Goal: Browse casually: Explore the website without a specific task or goal

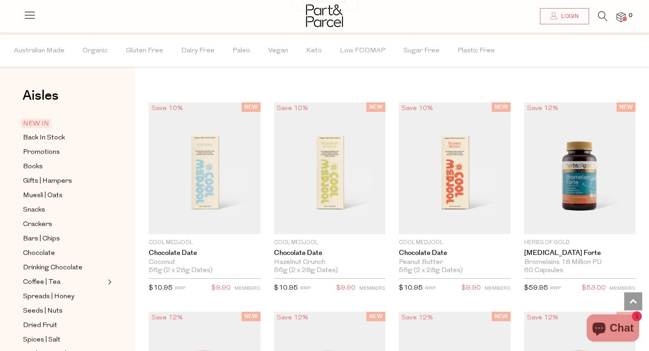
scroll to position [708, 0]
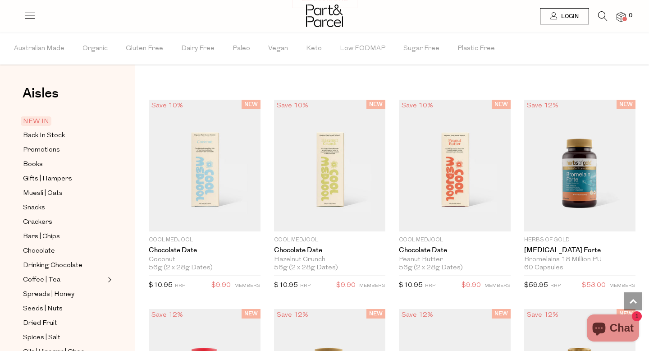
click at [557, 23] on link "Login" at bounding box center [564, 16] width 49 height 16
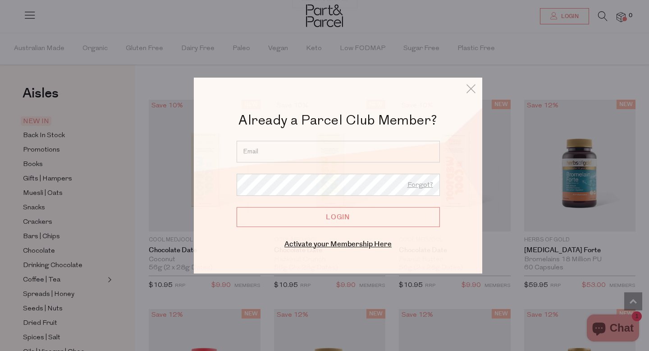
click at [557, 22] on div at bounding box center [324, 175] width 649 height 351
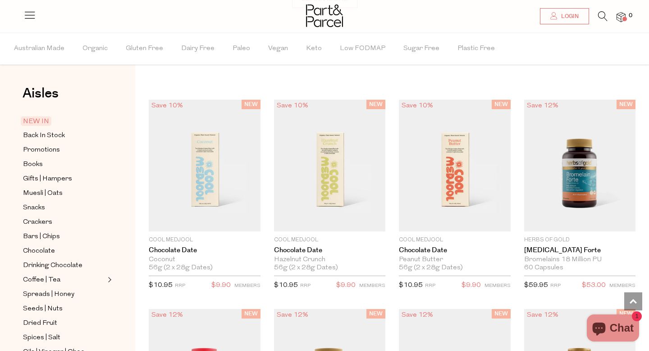
click at [568, 17] on span "Login" at bounding box center [569, 17] width 20 height 8
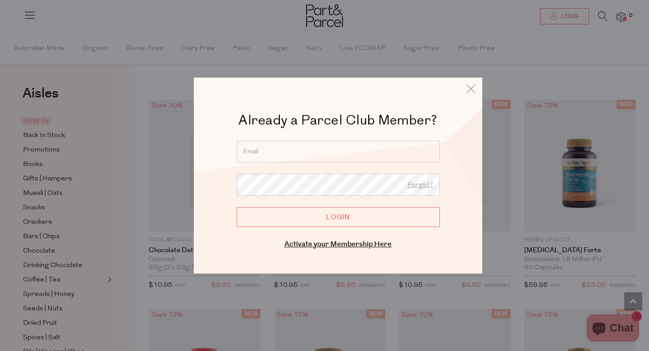
click at [334, 138] on div "Already a Parcel Club Member? Already a Member? Login. Forgot? Forgot? Login En…" at bounding box center [338, 180] width 244 height 139
click at [331, 147] on input "email" at bounding box center [338, 152] width 203 height 22
type input "bbabic04@gmail.com"
click at [237, 207] on input "Login" at bounding box center [338, 217] width 203 height 20
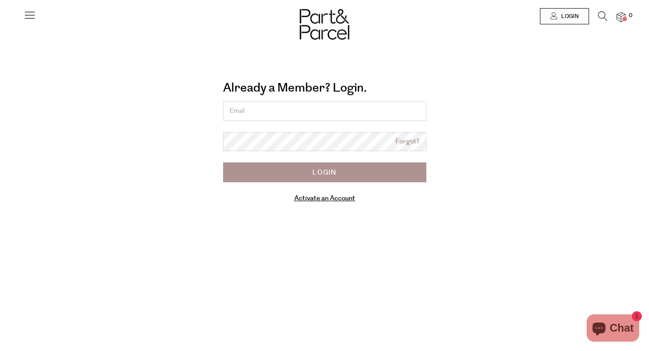
click at [340, 116] on input "email" at bounding box center [324, 110] width 203 height 19
type input "[EMAIL_ADDRESS][DOMAIN_NAME]"
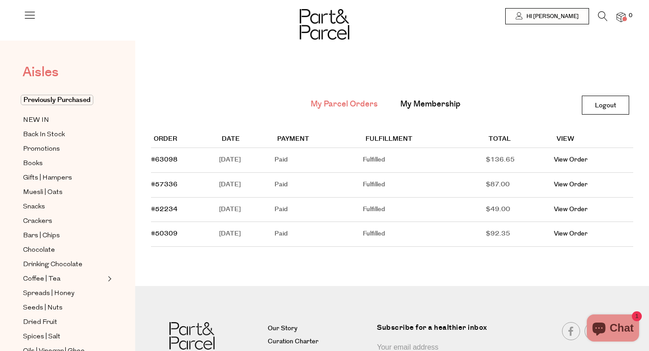
click at [44, 69] on span "Aisles" at bounding box center [41, 72] width 36 height 20
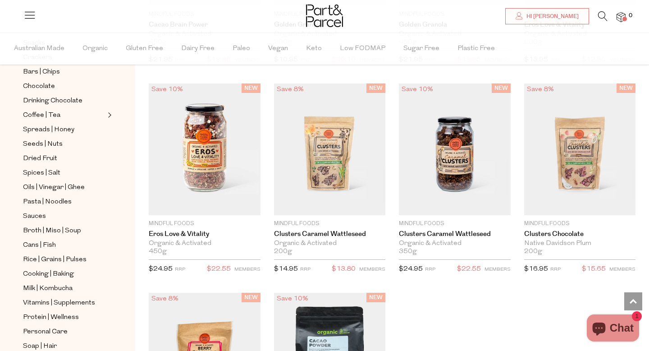
scroll to position [282, 0]
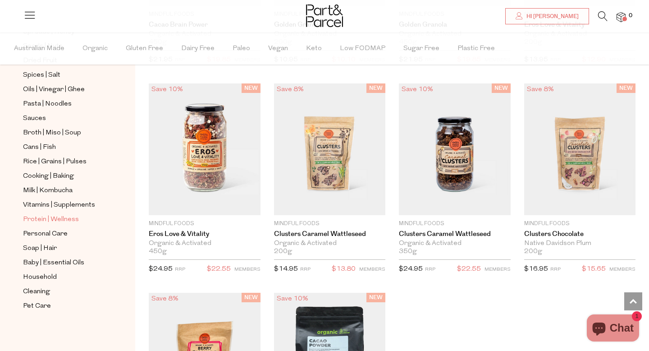
click at [58, 217] on span "Protein | Wellness" at bounding box center [51, 219] width 56 height 11
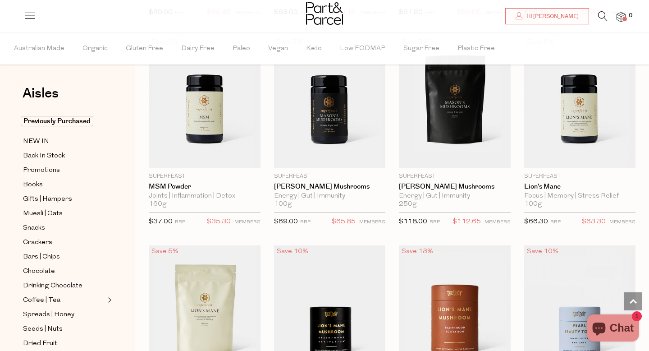
scroll to position [1760, 0]
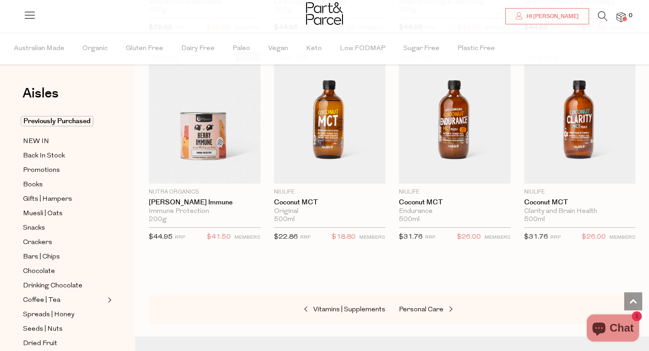
scroll to position [3833, 0]
click at [606, 23] on link at bounding box center [602, 18] width 9 height 9
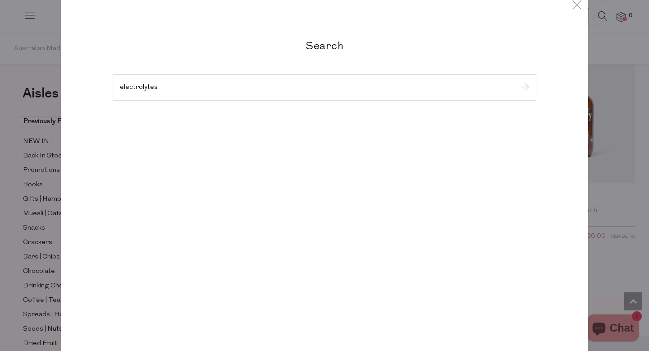
type input "electrolytes"
click at [516, 81] on input "submit" at bounding box center [523, 88] width 14 height 14
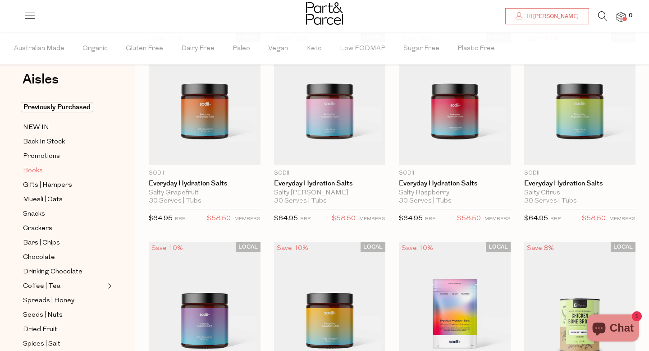
scroll to position [18, 0]
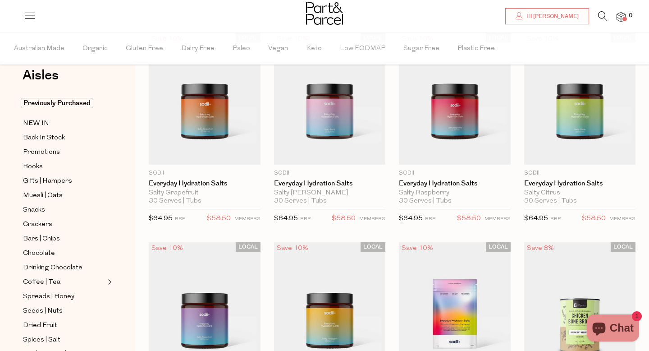
click at [38, 161] on ul "Previously Purchased NEW IN Back In Stock Promotions Books Gifts | Hampers Mues…" at bounding box center [67, 337] width 97 height 478
click at [38, 165] on span "Books" at bounding box center [33, 166] width 20 height 11
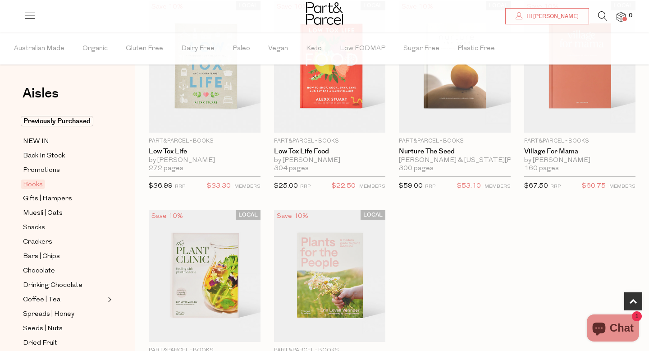
scroll to position [335, 0]
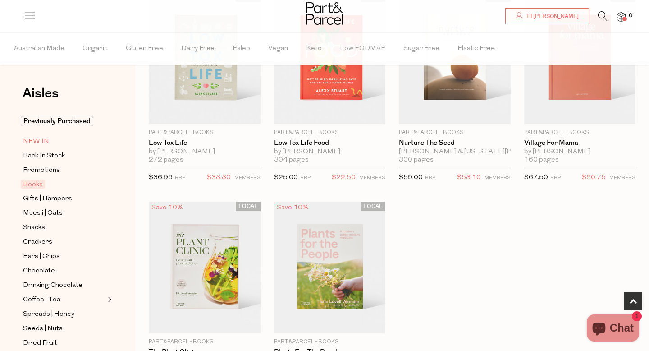
click at [45, 139] on span "NEW IN" at bounding box center [36, 141] width 26 height 11
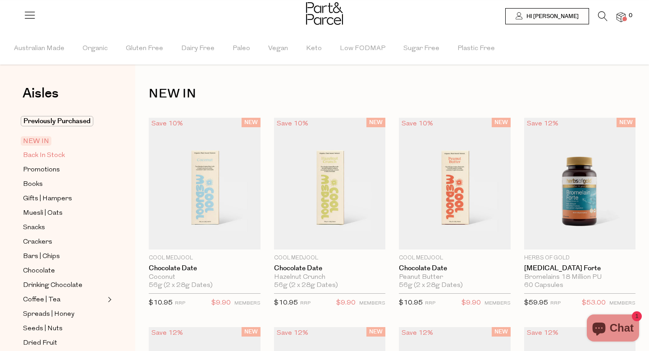
click at [44, 158] on span "Back In Stock" at bounding box center [44, 155] width 42 height 11
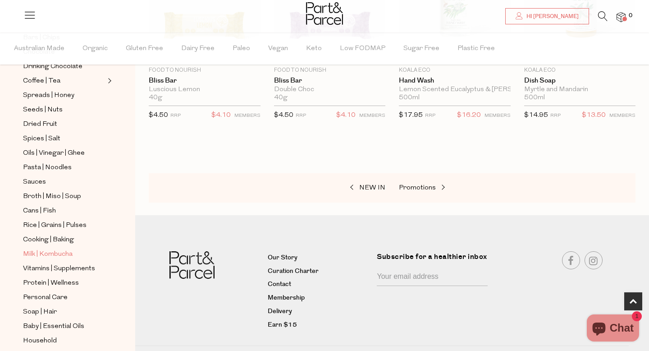
scroll to position [282, 0]
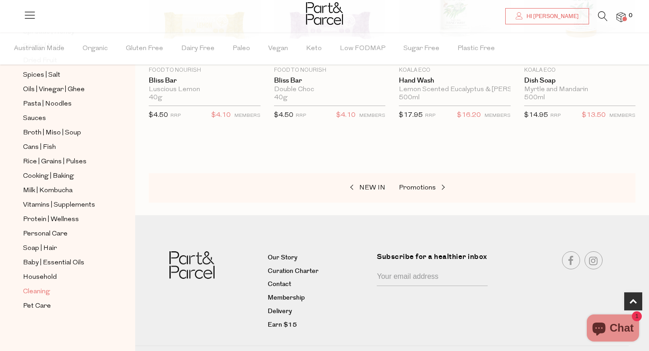
click at [34, 292] on span "Cleaning" at bounding box center [36, 291] width 27 height 11
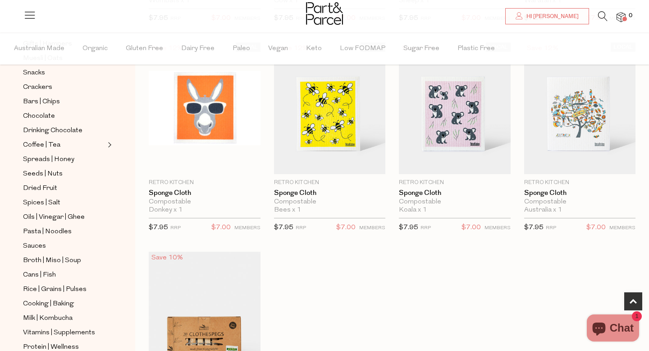
scroll to position [282, 0]
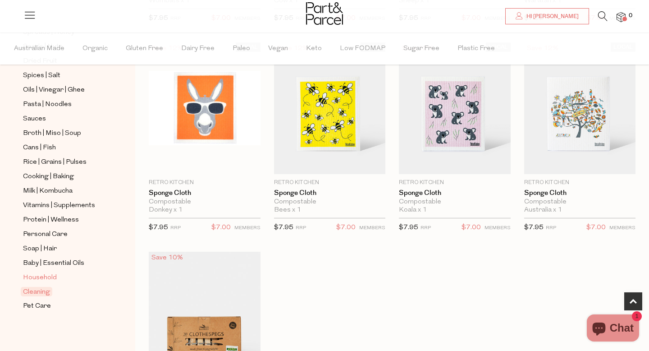
click at [51, 275] on span "Household" at bounding box center [40, 277] width 34 height 11
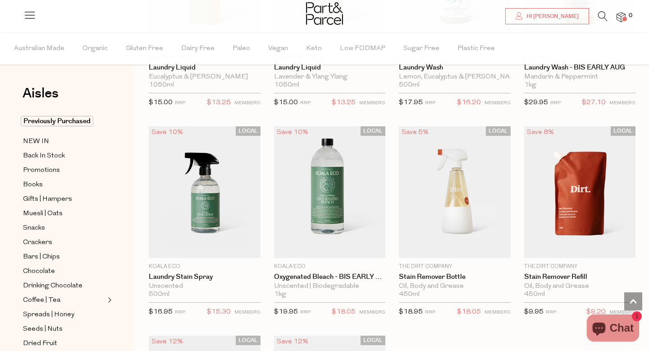
scroll to position [2295, 0]
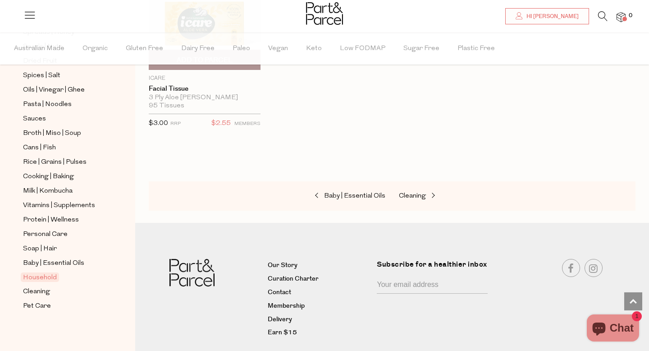
scroll to position [4367, 0]
